Goal: Understand process/instructions: Learn how to perform a task or action

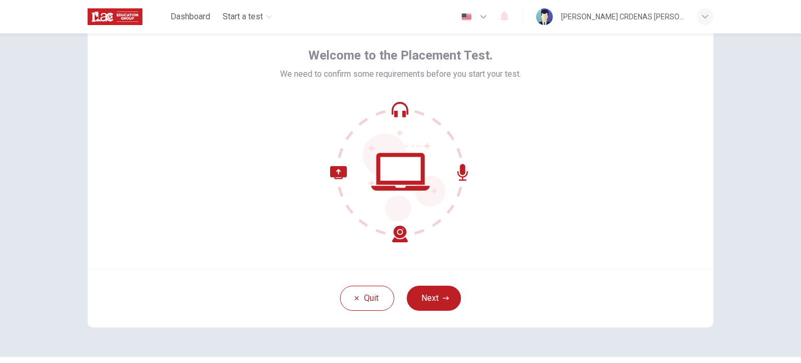
scroll to position [46, 0]
click at [436, 295] on button "Next" at bounding box center [434, 296] width 54 height 25
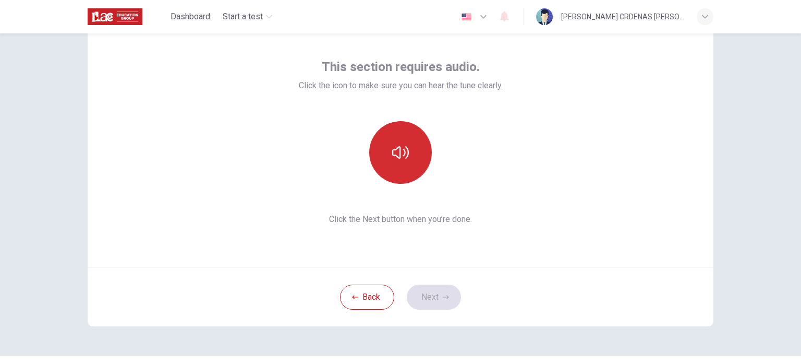
click at [416, 150] on button "button" at bounding box center [400, 152] width 63 height 63
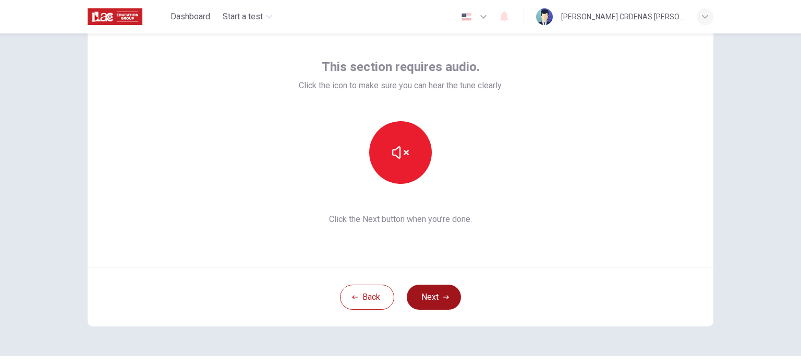
click at [423, 290] on button "Next" at bounding box center [434, 296] width 54 height 25
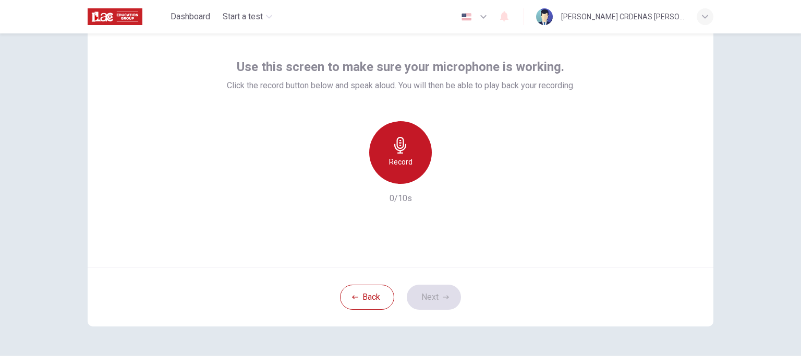
click at [394, 145] on icon "button" at bounding box center [400, 145] width 17 height 17
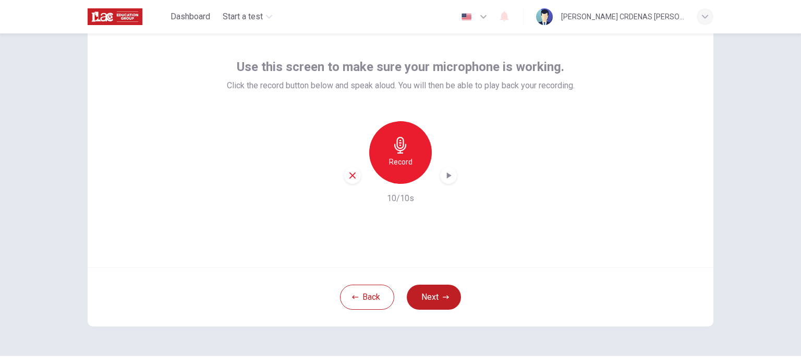
click at [447, 175] on icon "button" at bounding box center [449, 175] width 5 height 6
click at [424, 296] on button "Next" at bounding box center [434, 296] width 54 height 25
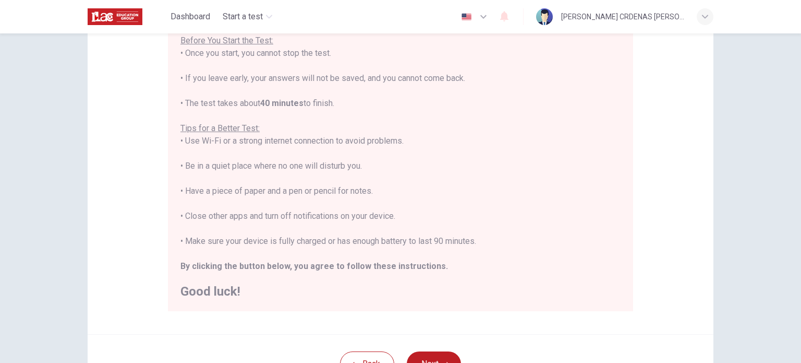
scroll to position [127, 0]
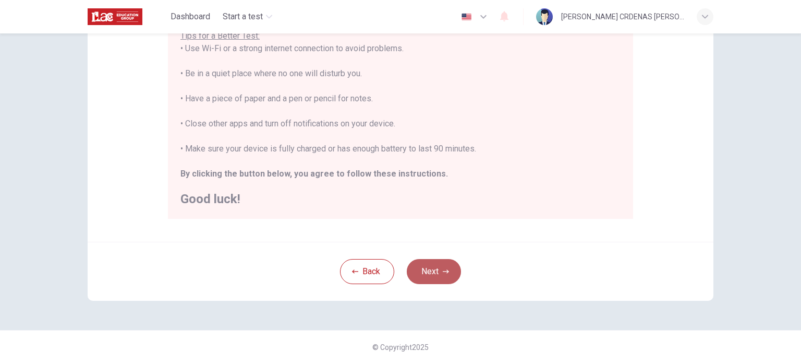
click at [427, 275] on button "Next" at bounding box center [434, 271] width 54 height 25
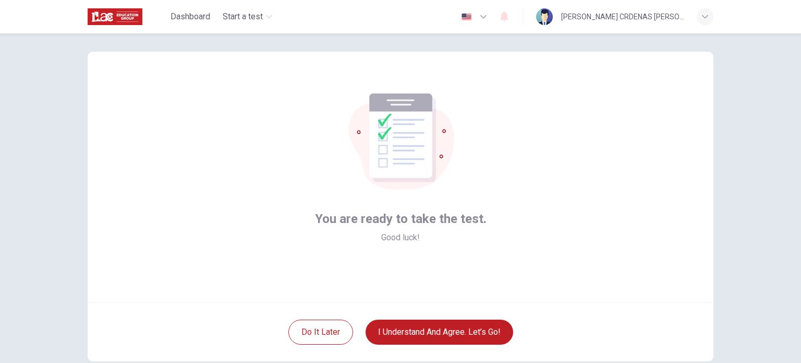
scroll to position [71, 0]
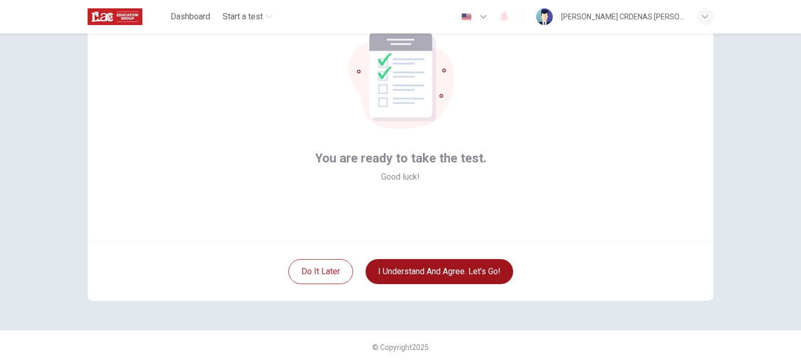
click at [401, 275] on button "I understand and agree. Let’s go!" at bounding box center [440, 271] width 148 height 25
